Goal: Find specific page/section: Find specific page/section

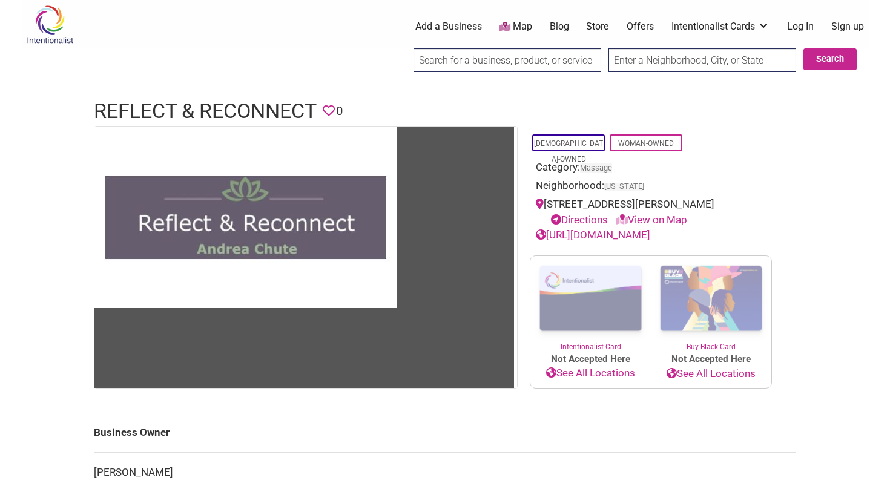
click at [53, 35] on img at bounding box center [50, 24] width 58 height 39
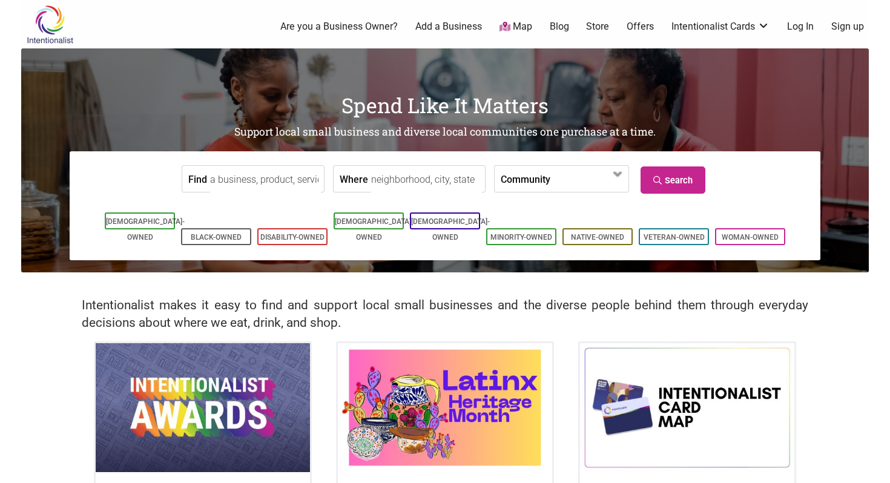
click at [245, 181] on input "Find" at bounding box center [265, 179] width 111 height 27
click at [405, 178] on input "Where" at bounding box center [426, 179] width 111 height 27
type input "springfield, ll"
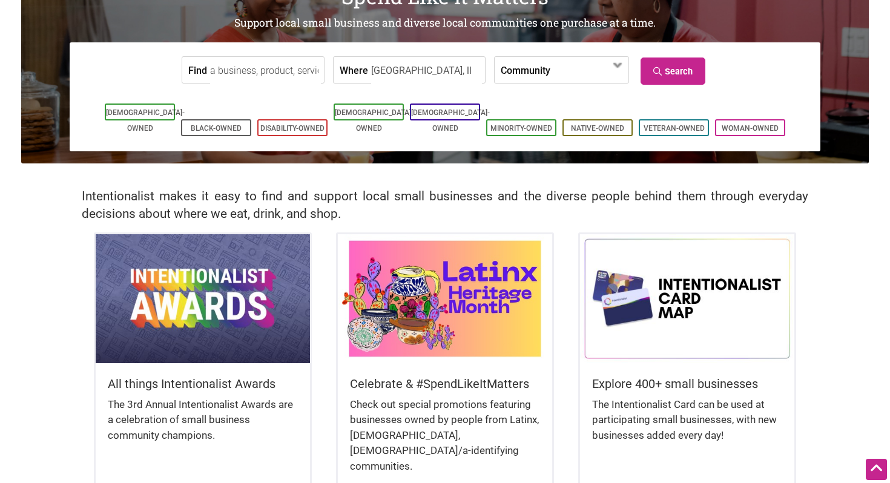
scroll to position [110, 0]
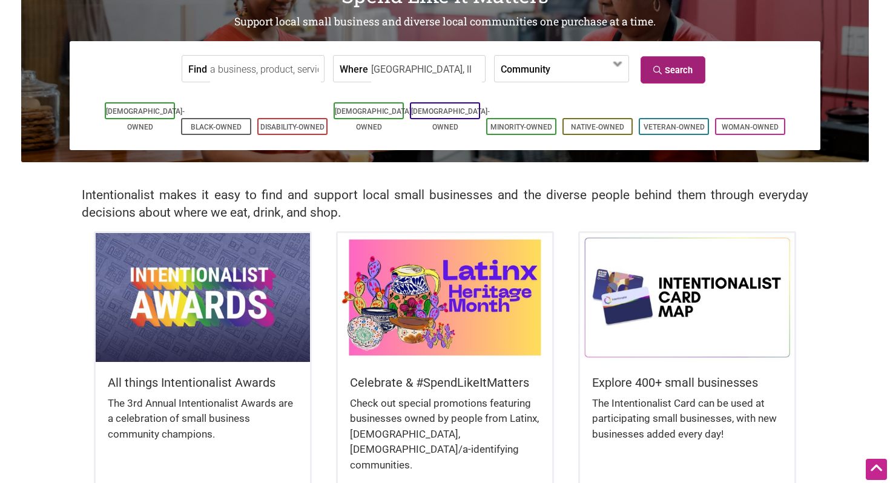
click at [669, 73] on link "Search" at bounding box center [672, 69] width 65 height 27
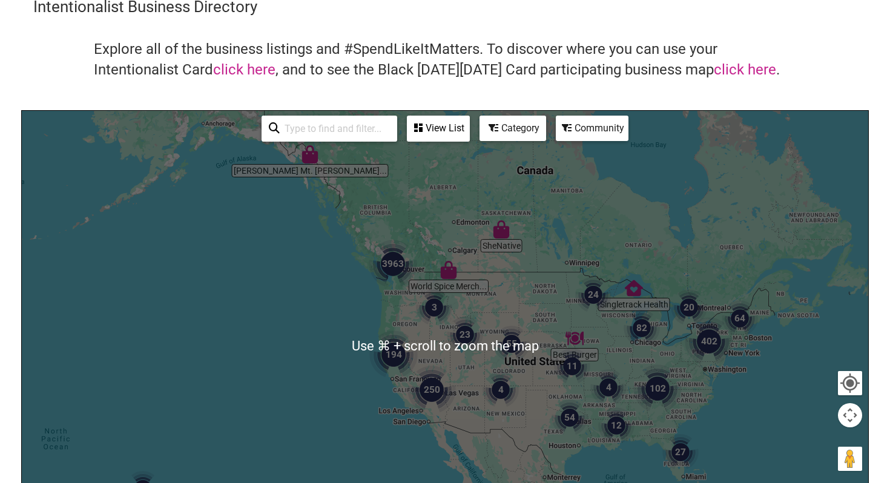
scroll to position [53, 0]
